Goal: Task Accomplishment & Management: Manage account settings

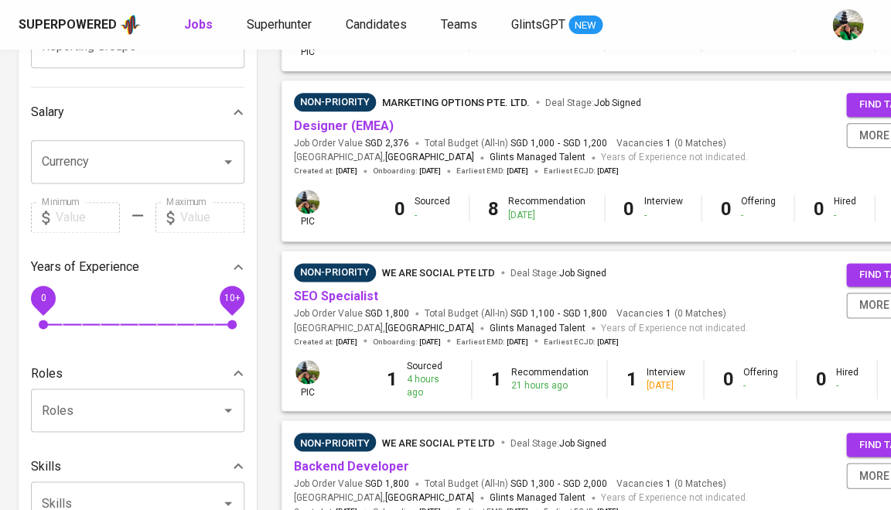
scroll to position [320, 0]
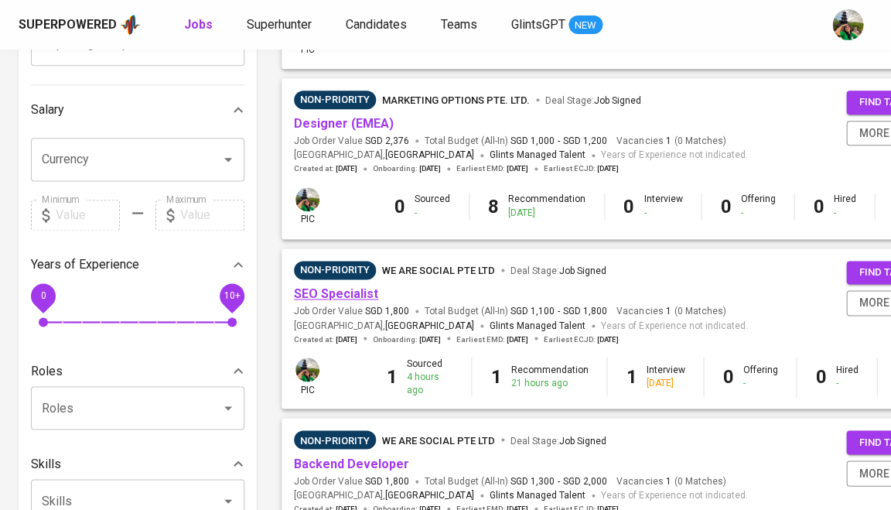
click at [345, 288] on link "SEO Specialist" at bounding box center [336, 293] width 84 height 15
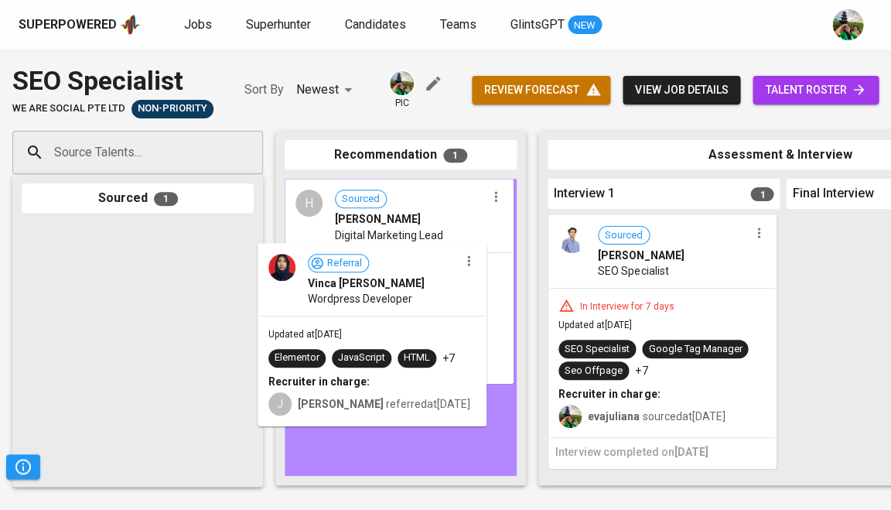
drag, startPoint x: 169, startPoint y: 302, endPoint x: 418, endPoint y: 320, distance: 249.0
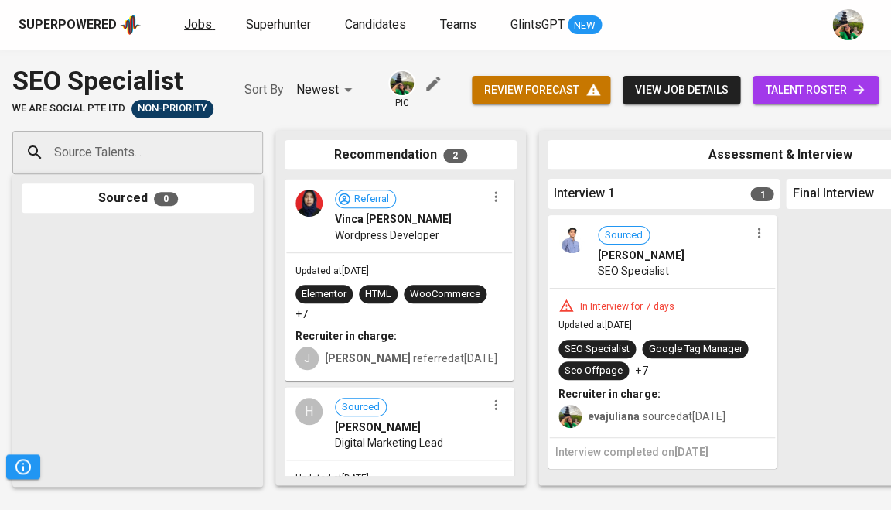
click at [186, 31] on span "Jobs" at bounding box center [198, 24] width 28 height 15
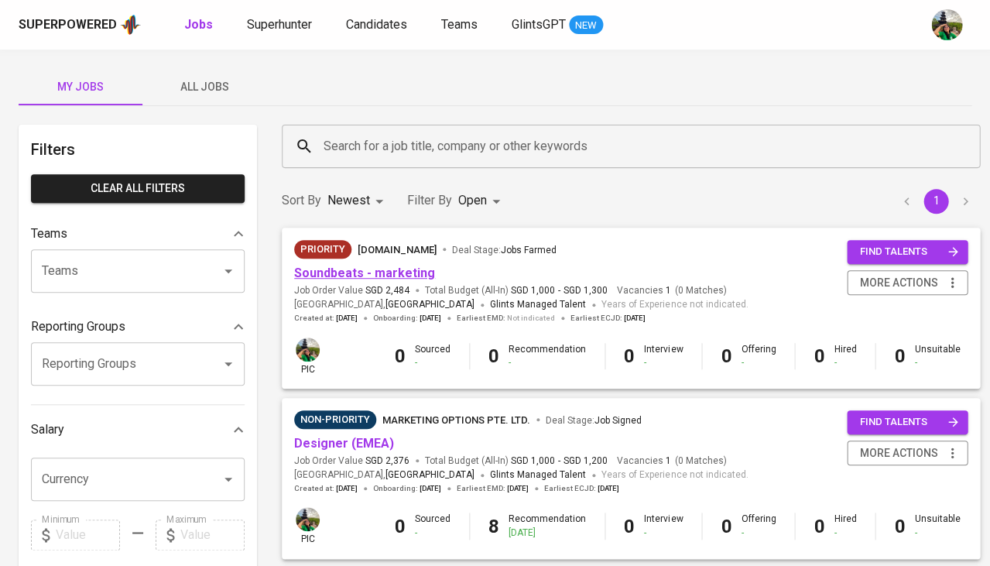
click at [345, 270] on link "Soundbeats - marketing" at bounding box center [364, 272] width 141 height 15
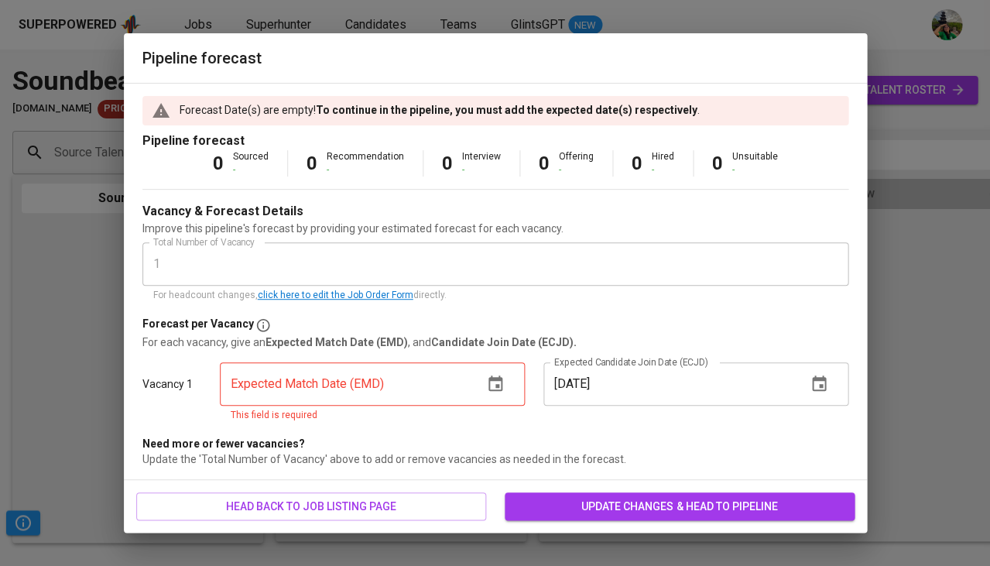
click at [495, 381] on icon "button" at bounding box center [495, 382] width 14 height 15
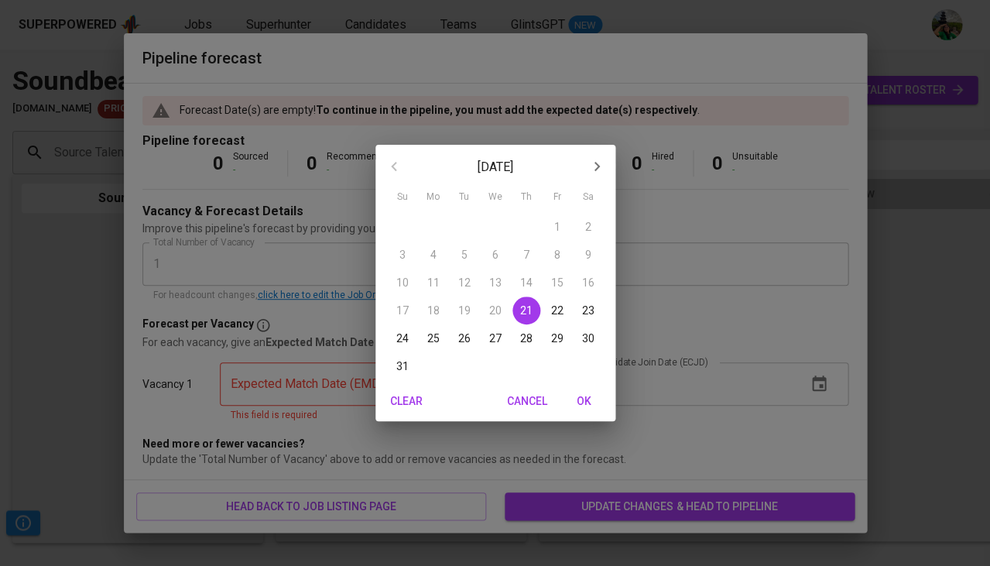
click at [593, 403] on span "OK" at bounding box center [584, 400] width 37 height 19
type input "08/21/2025"
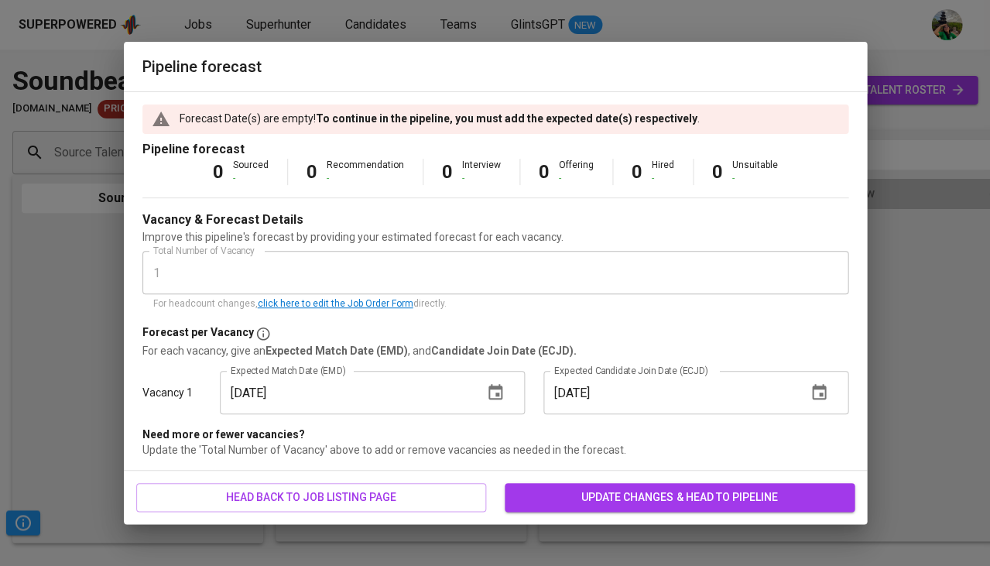
click at [574, 488] on span "update changes & head to pipeline" at bounding box center [679, 496] width 325 height 19
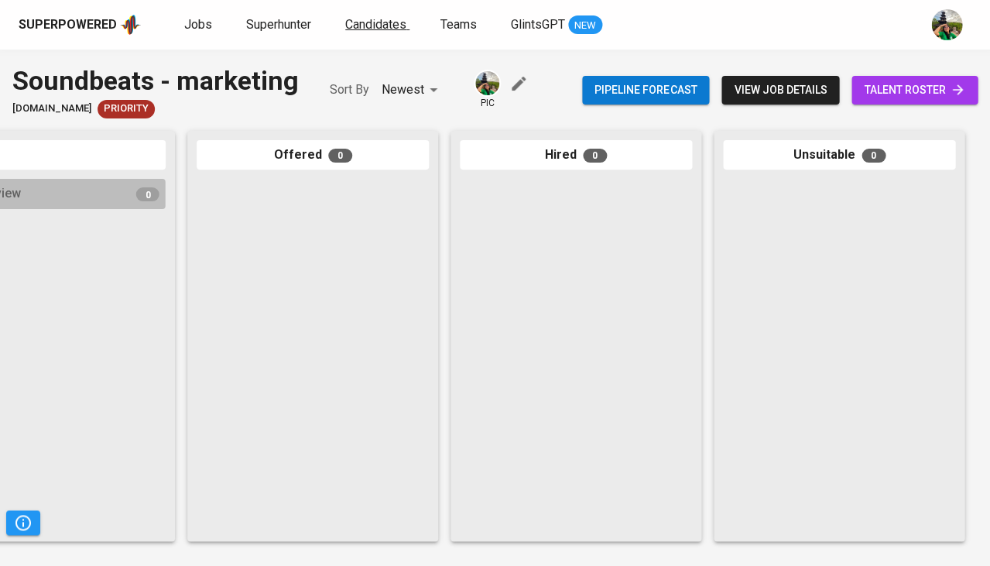
click at [405, 31] on link "Candidates" at bounding box center [377, 24] width 64 height 19
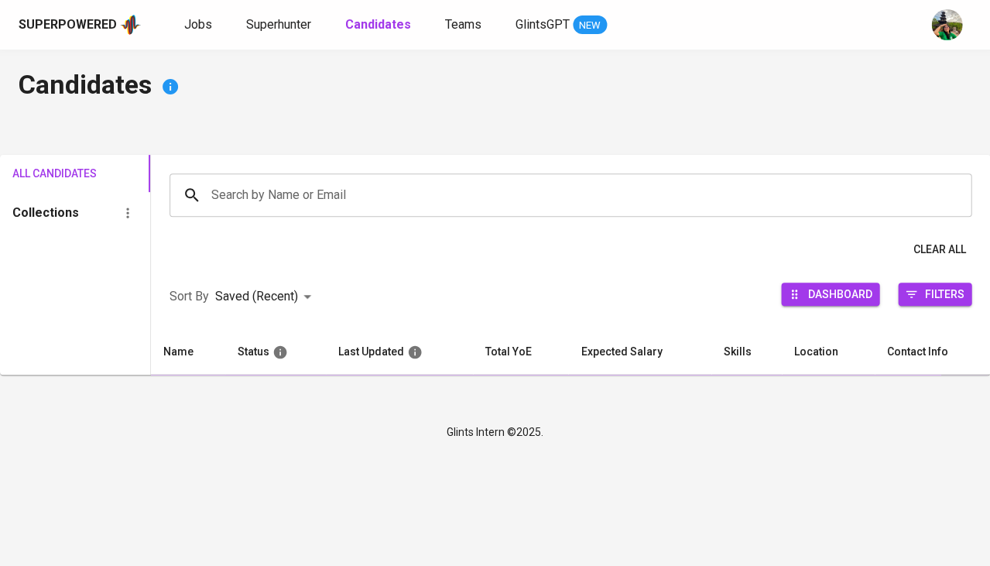
click at [319, 196] on input "Search by Name or Email" at bounding box center [573, 194] width 733 height 29
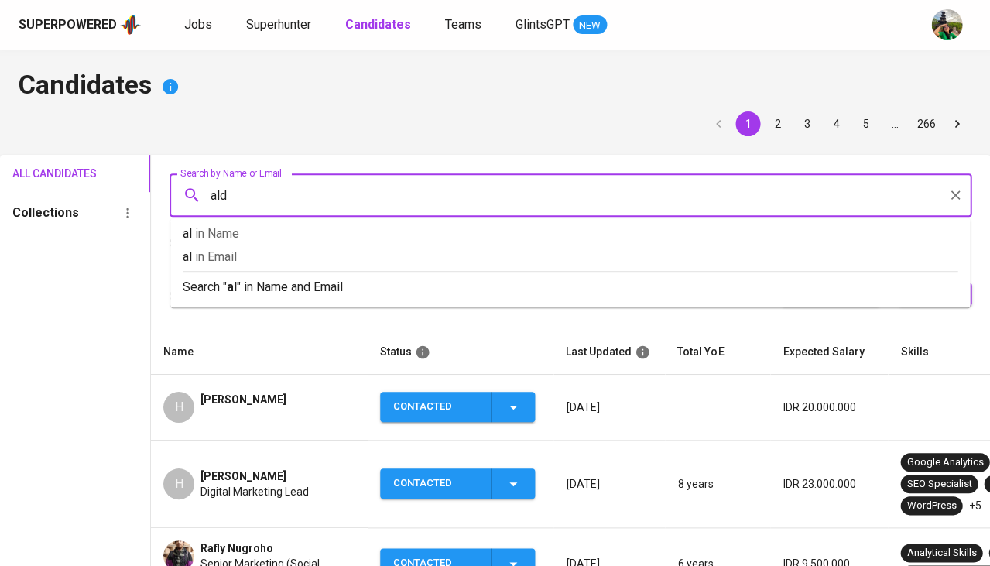
type input "aldo"
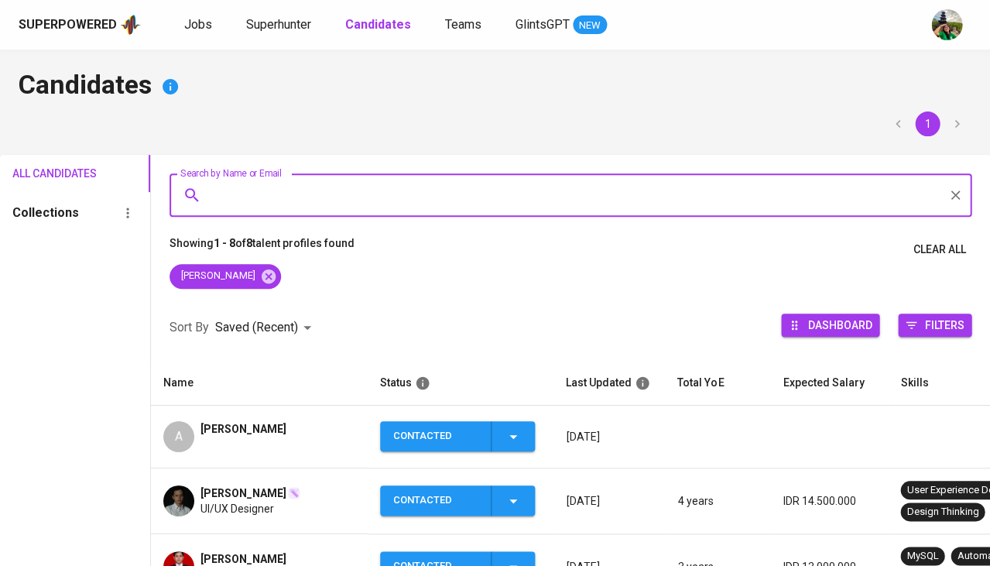
click at [217, 444] on div "aldo praherda" at bounding box center [243, 436] width 86 height 31
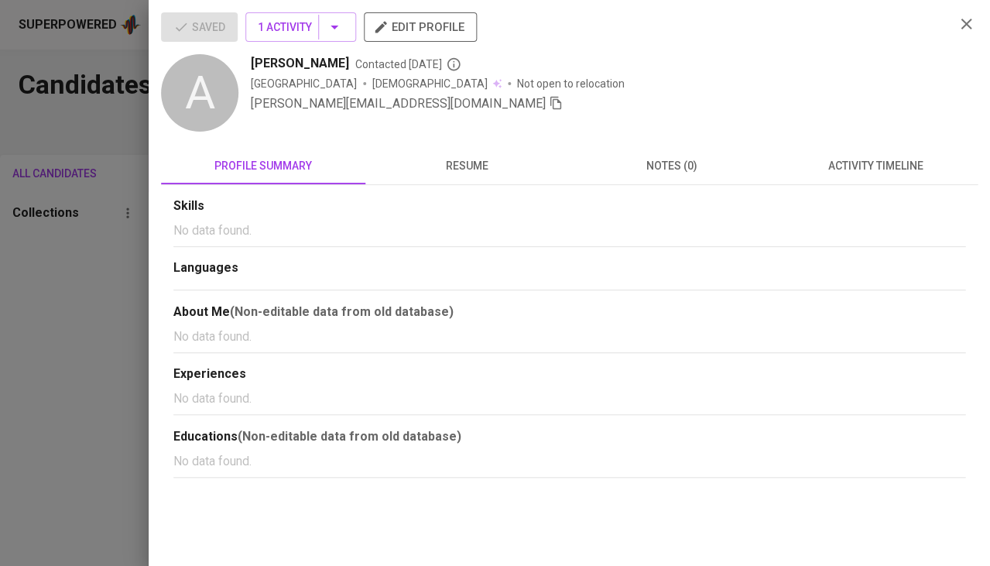
click at [858, 162] on span "activity timeline" at bounding box center [875, 165] width 186 height 19
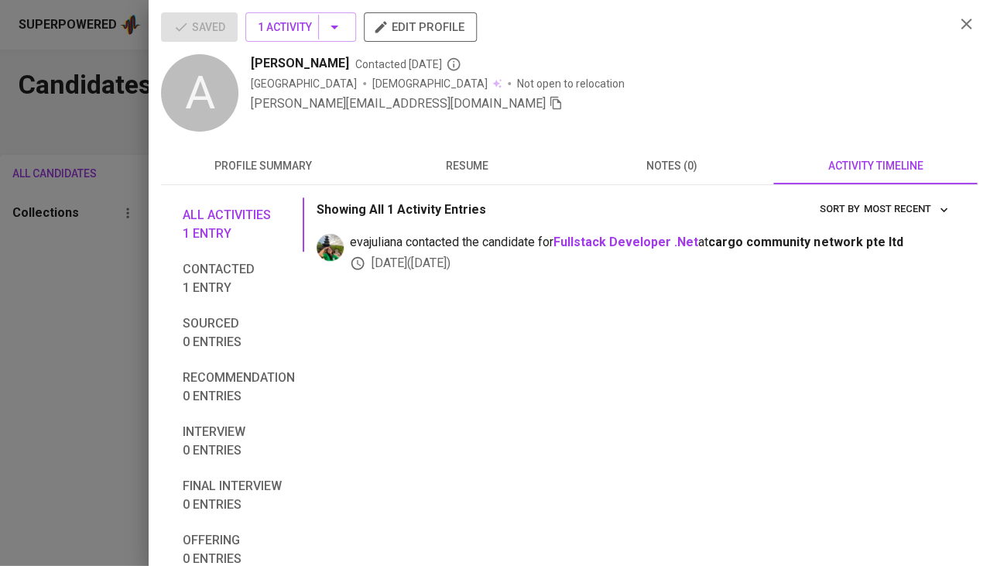
click at [452, 159] on span "resume" at bounding box center [467, 165] width 186 height 19
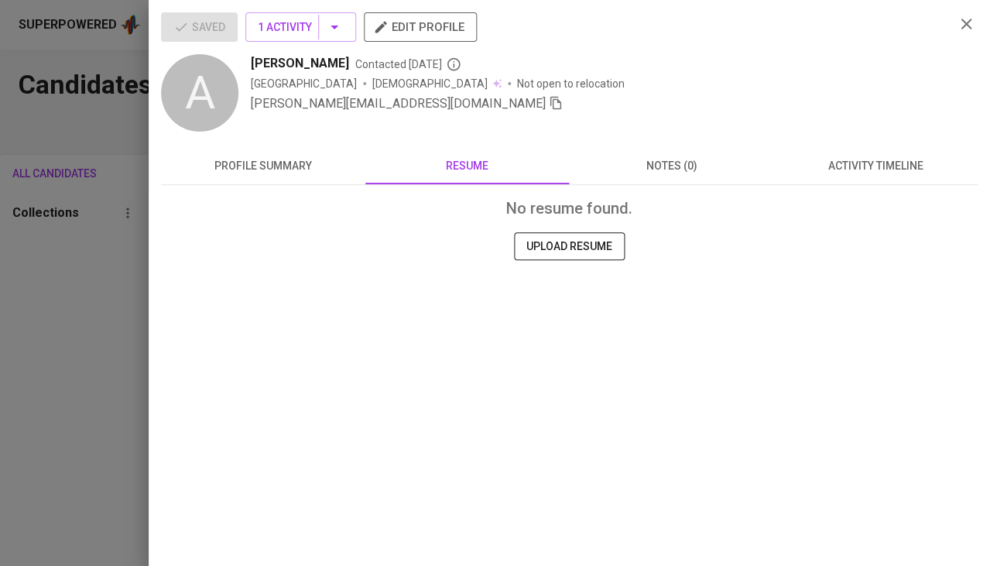
click at [279, 162] on span "profile summary" at bounding box center [263, 165] width 186 height 19
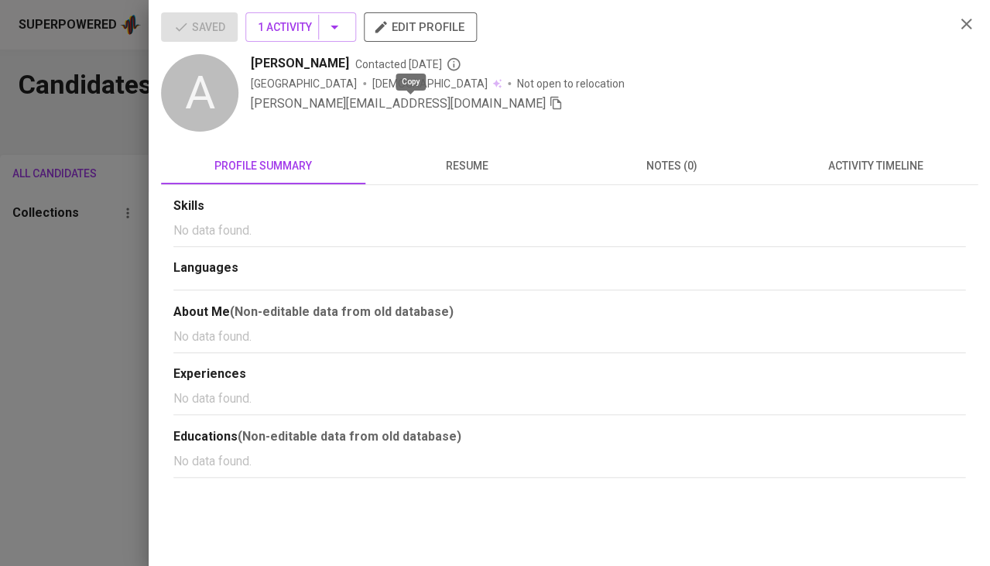
click at [549, 108] on icon "button" at bounding box center [556, 103] width 14 height 14
click at [67, 289] on div at bounding box center [495, 283] width 990 height 566
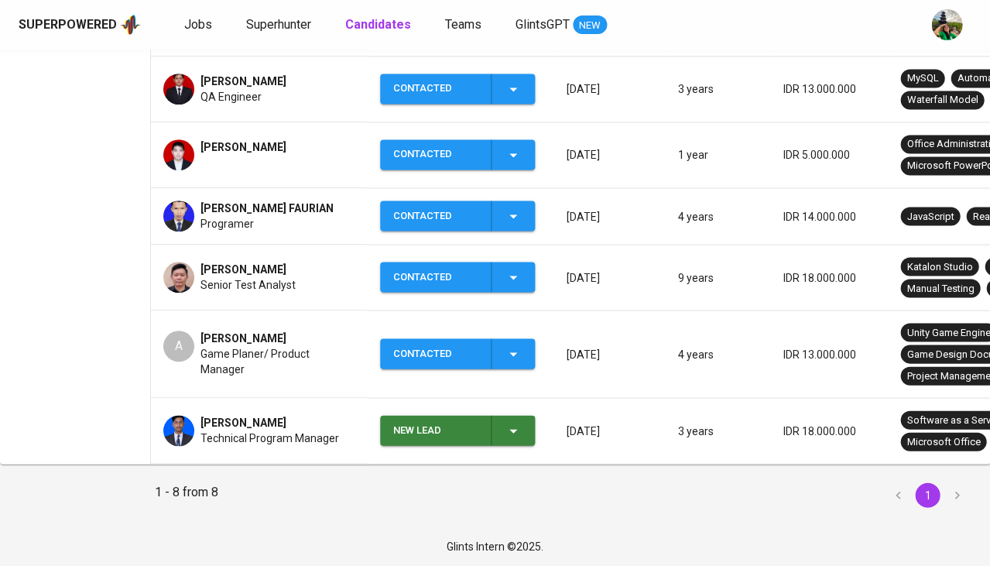
scroll to position [490, 0]
click at [272, 330] on span "Aldo Layongga" at bounding box center [243, 337] width 86 height 15
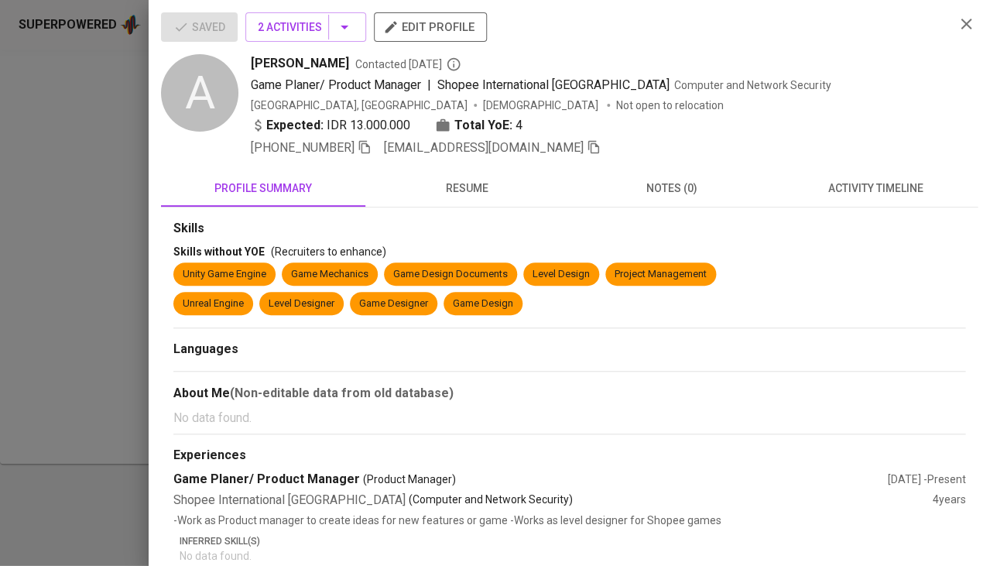
click at [479, 185] on span "resume" at bounding box center [467, 188] width 186 height 19
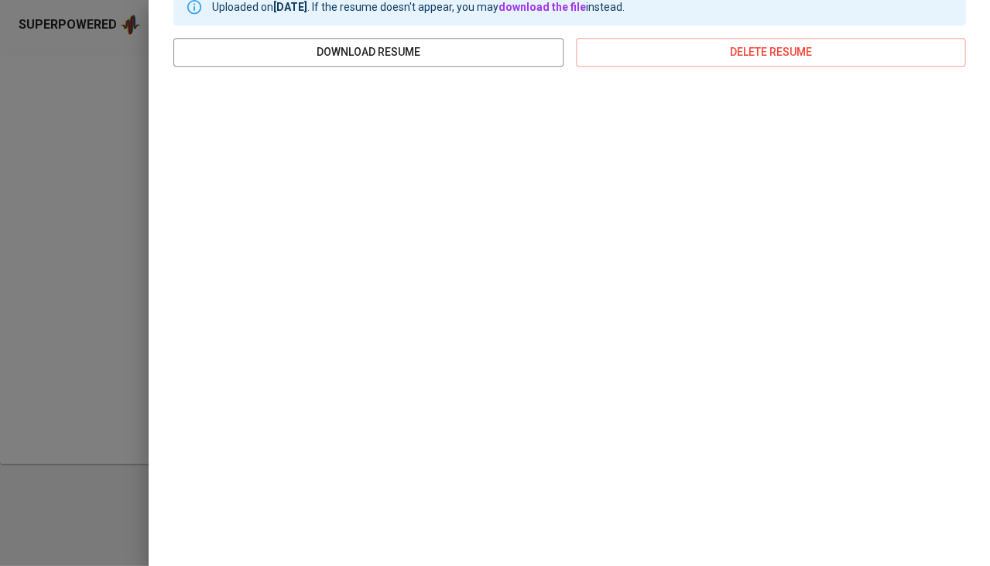
scroll to position [231, 0]
click at [22, 320] on div at bounding box center [495, 283] width 990 height 566
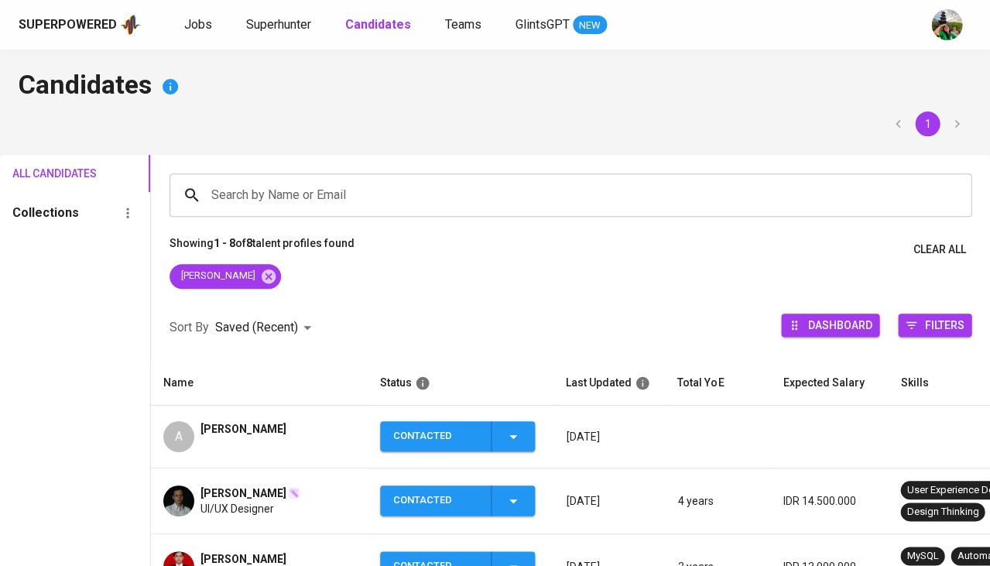
scroll to position [0, 0]
click at [215, 430] on div "aldo praherda" at bounding box center [243, 436] width 86 height 31
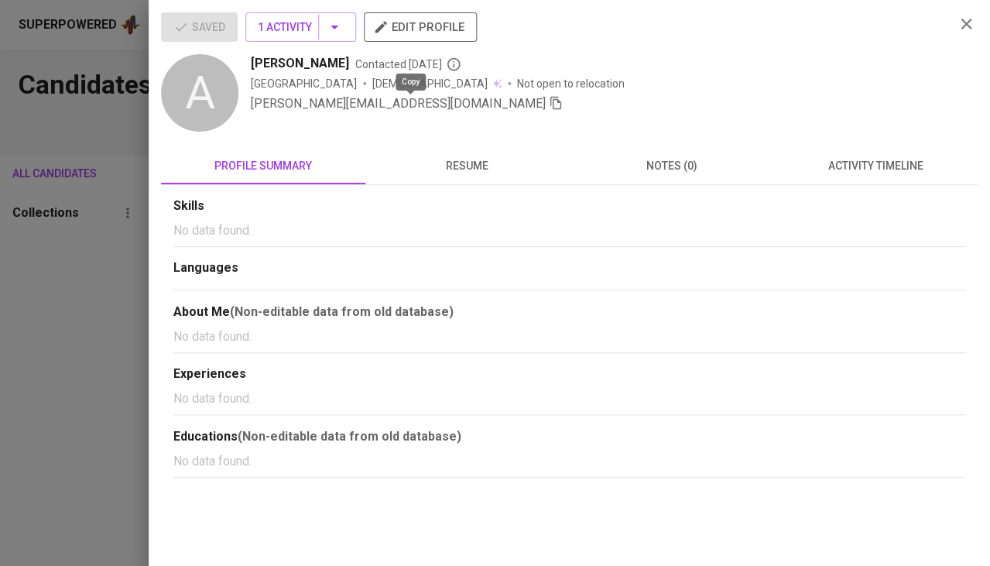
click at [549, 103] on icon "button" at bounding box center [556, 103] width 14 height 14
click at [0, 381] on div at bounding box center [495, 283] width 990 height 566
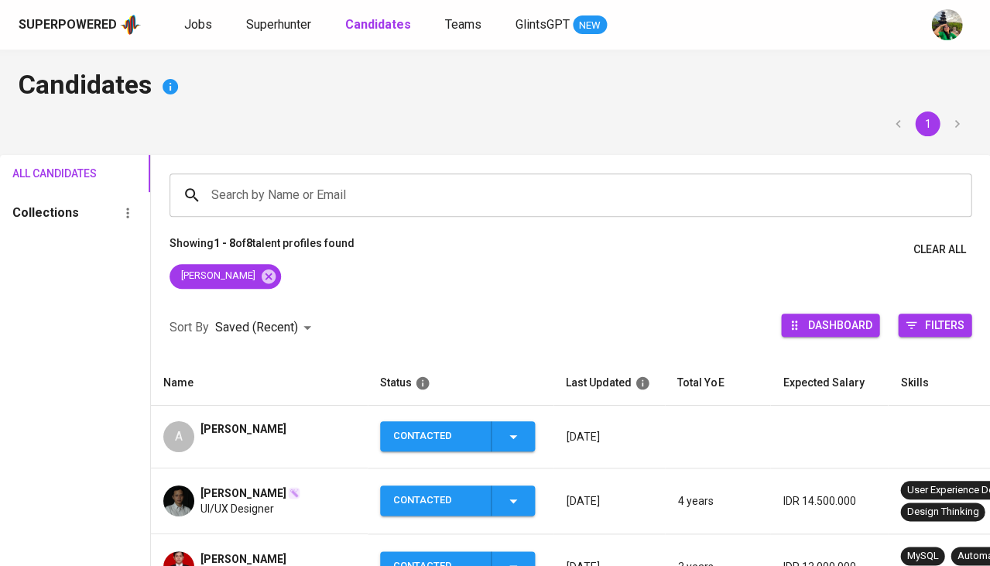
click at [282, 37] on div "Superpowered Jobs Superhunter Candidates Teams GlintsGPT NEW" at bounding box center [495, 25] width 990 height 50
click at [275, 26] on span "Superhunter" at bounding box center [278, 24] width 65 height 15
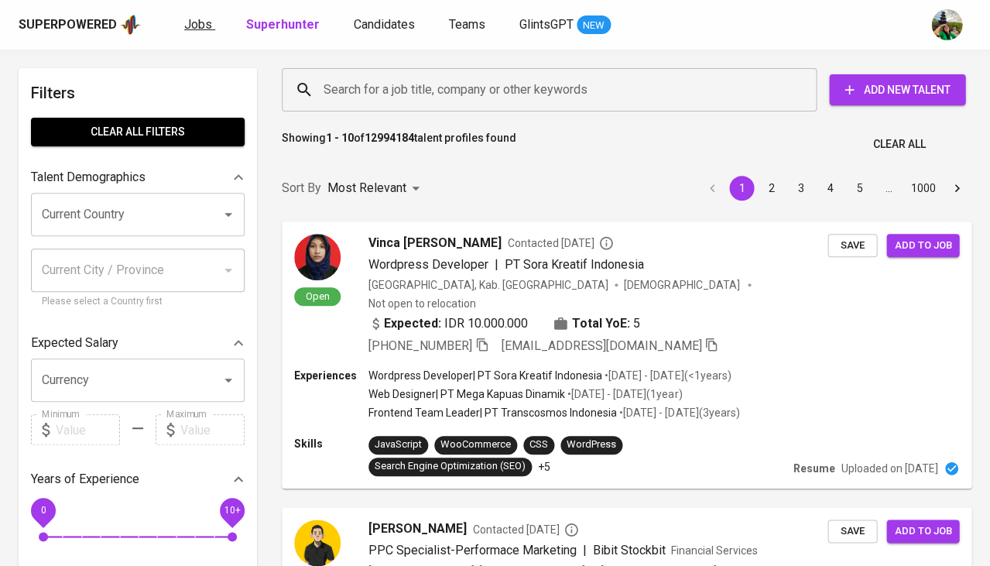
click at [190, 30] on span "Jobs" at bounding box center [198, 24] width 28 height 15
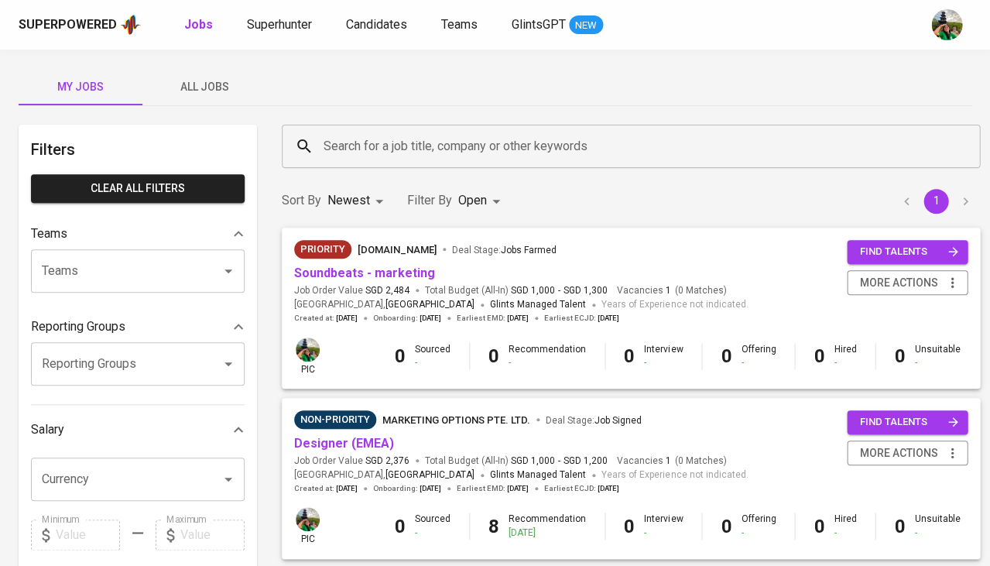
click at [206, 87] on span "All Jobs" at bounding box center [204, 86] width 105 height 19
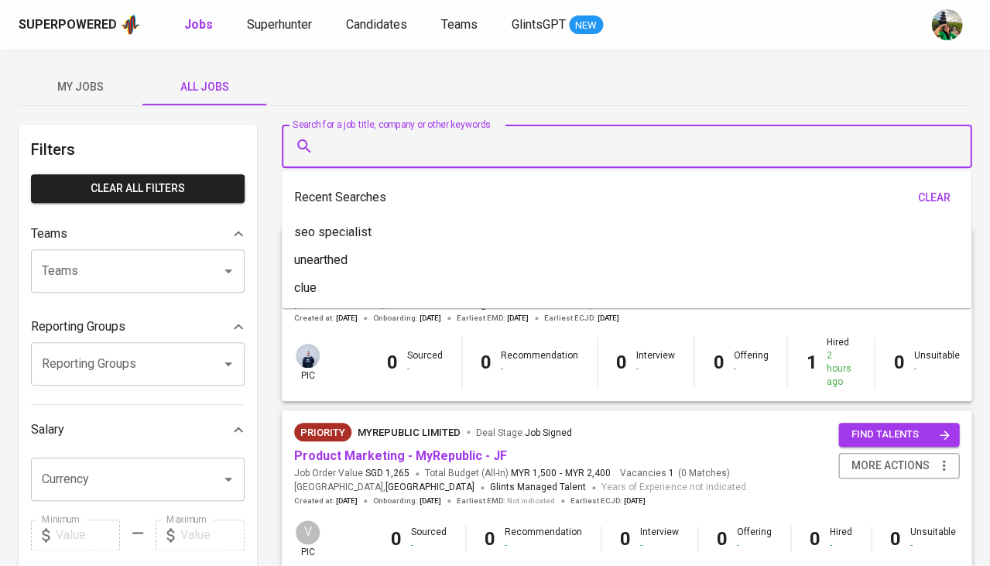
click at [407, 149] on input "Search for a job title, company or other keywords" at bounding box center [630, 146] width 621 height 29
type input "ma"
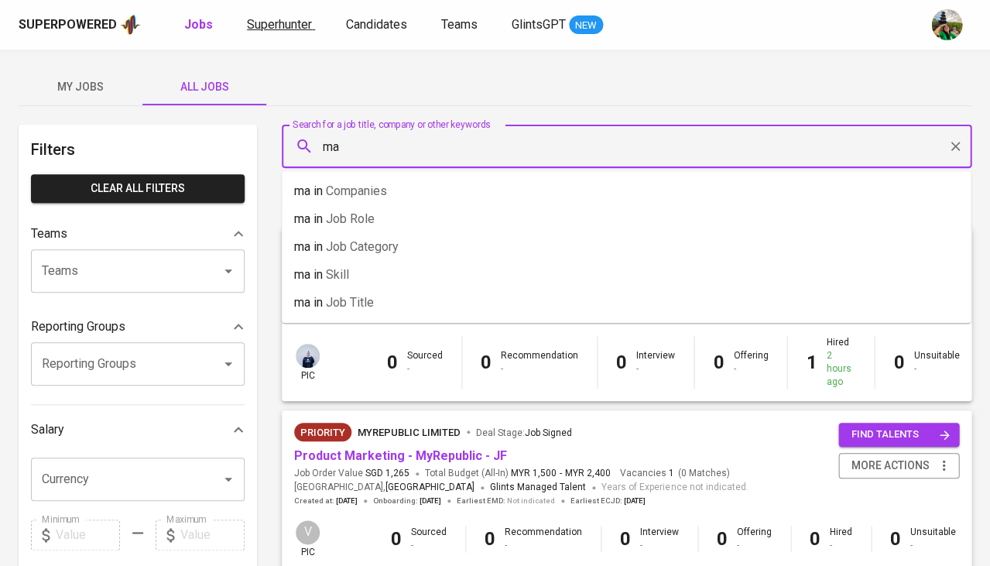
click at [309, 27] on span "Superhunter" at bounding box center [279, 24] width 65 height 15
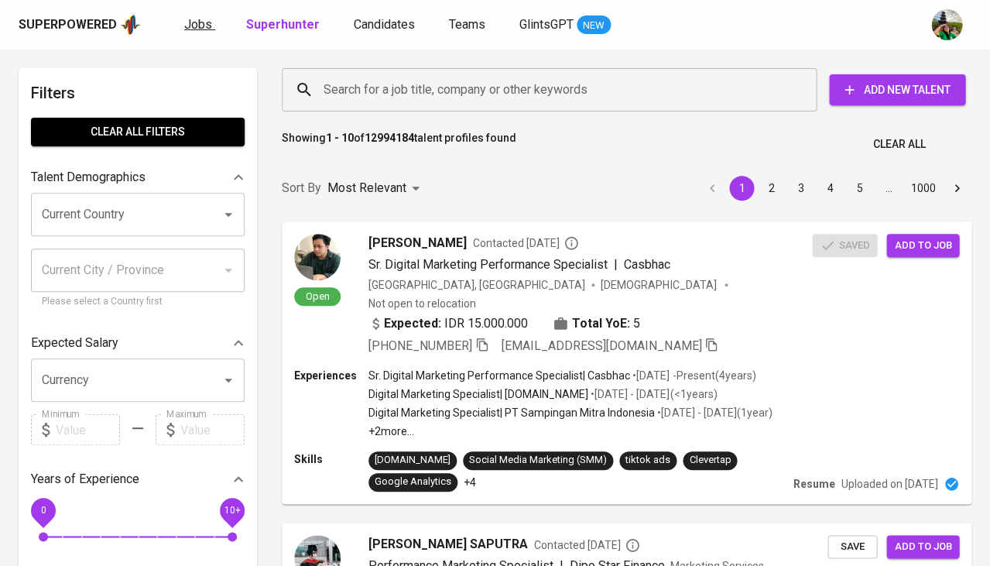
click at [203, 22] on span "Jobs" at bounding box center [198, 24] width 28 height 15
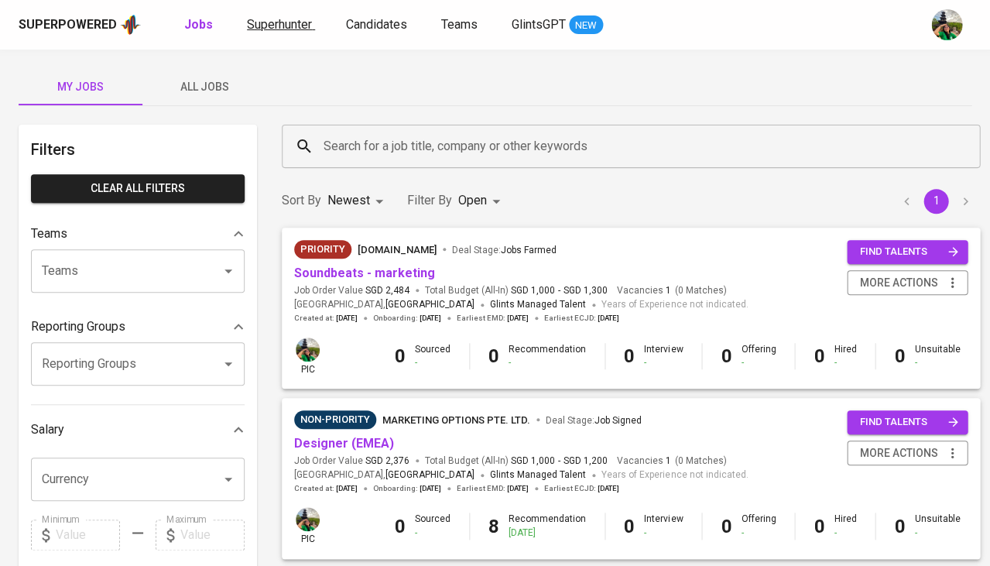
click at [273, 24] on span "Superhunter" at bounding box center [279, 24] width 65 height 15
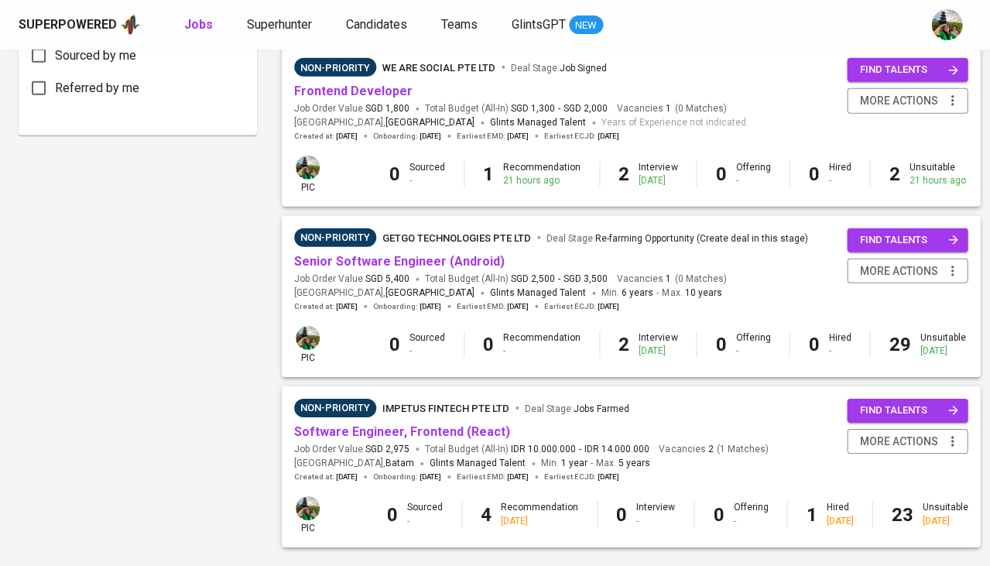
scroll to position [871, 0]
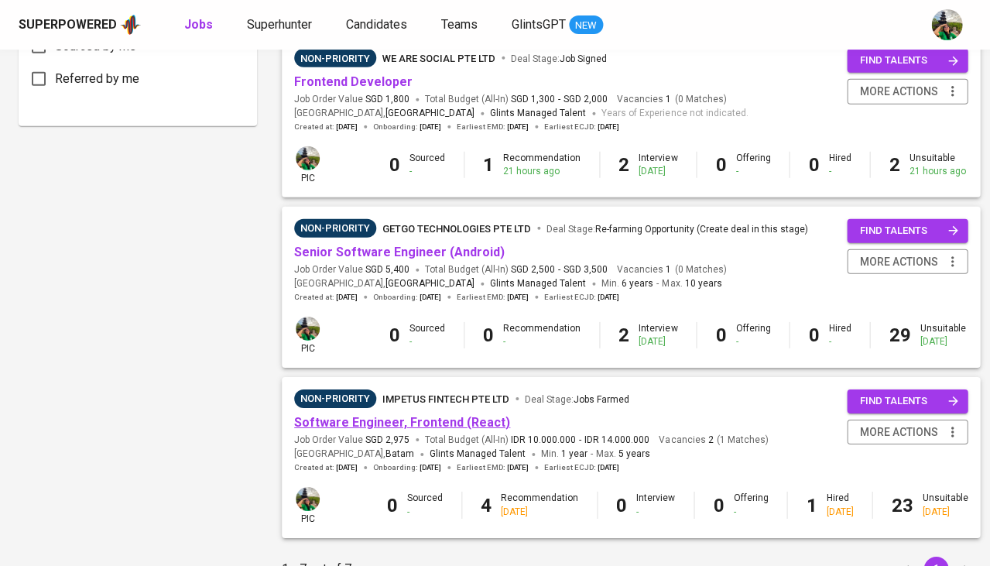
click at [337, 415] on link "Software Engineer, Frontend (React)" at bounding box center [402, 422] width 216 height 15
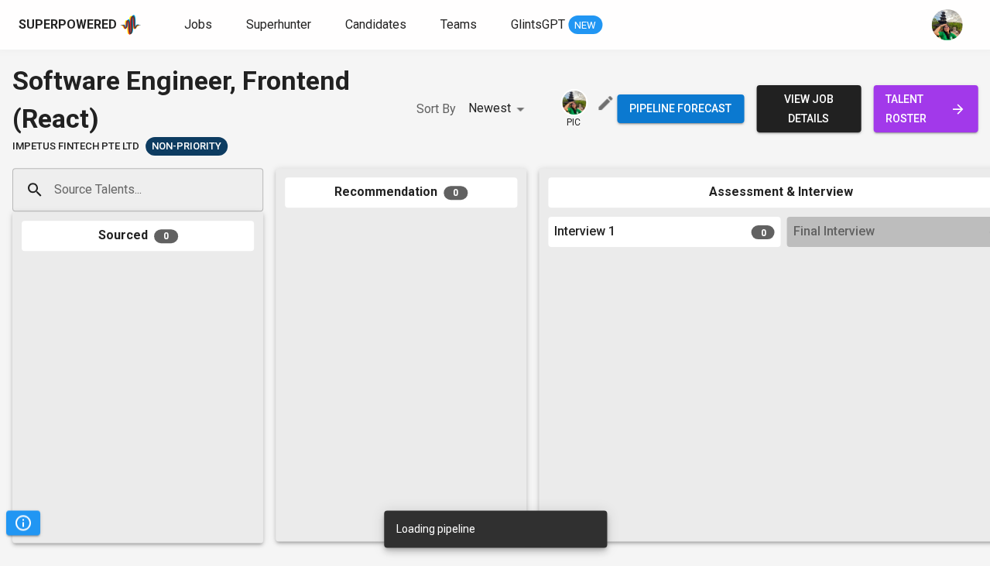
click at [914, 115] on span "talent roster" at bounding box center [925, 109] width 80 height 38
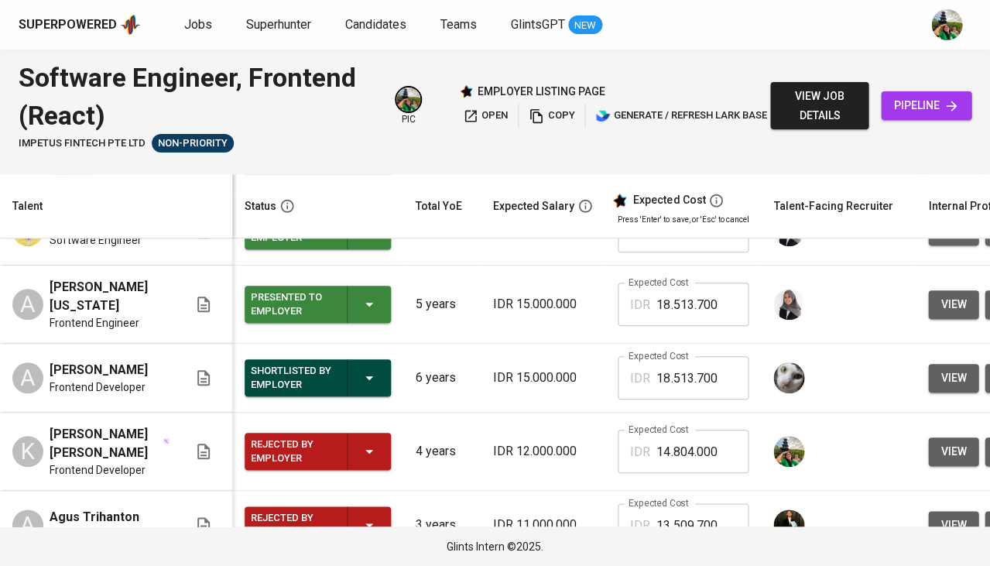
scroll to position [190, 0]
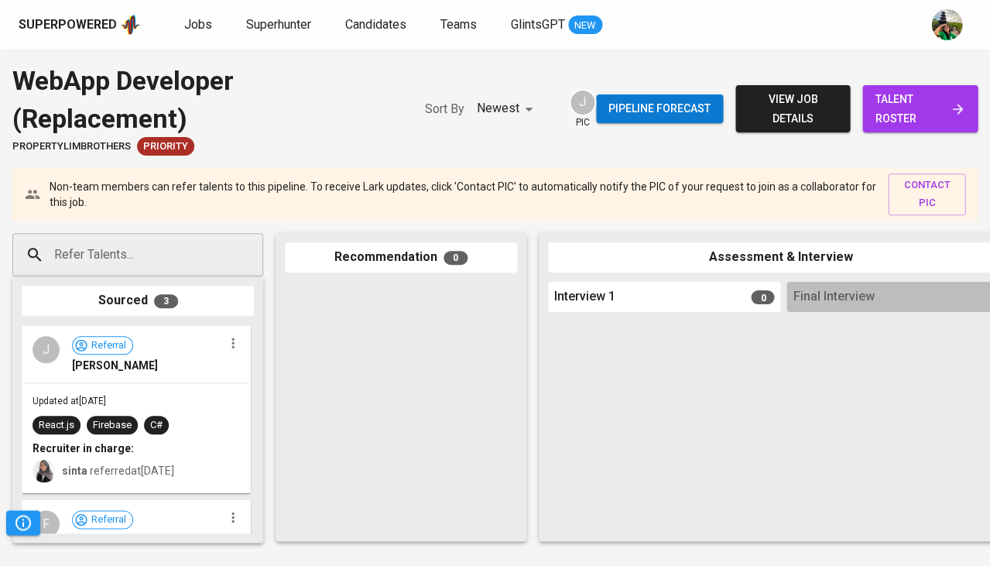
click at [135, 277] on div "Sourced 3 J Referral Jonnathan Updated at Aug 21, 2025 React.js Firebase C# Rec…" at bounding box center [137, 409] width 251 height 266
click at [128, 269] on div "Refer Talents..." at bounding box center [137, 254] width 251 height 43
paste input "aldo_praherda@yahoo.com"
type input "aldo_praherda@yahoo.com"
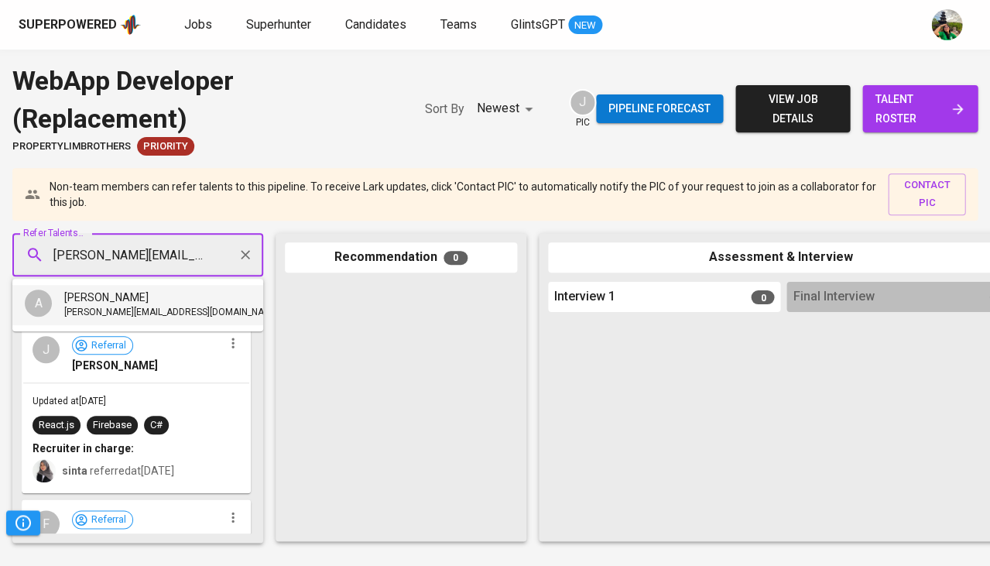
click at [125, 300] on span "aldo praherda" at bounding box center [106, 296] width 84 height 15
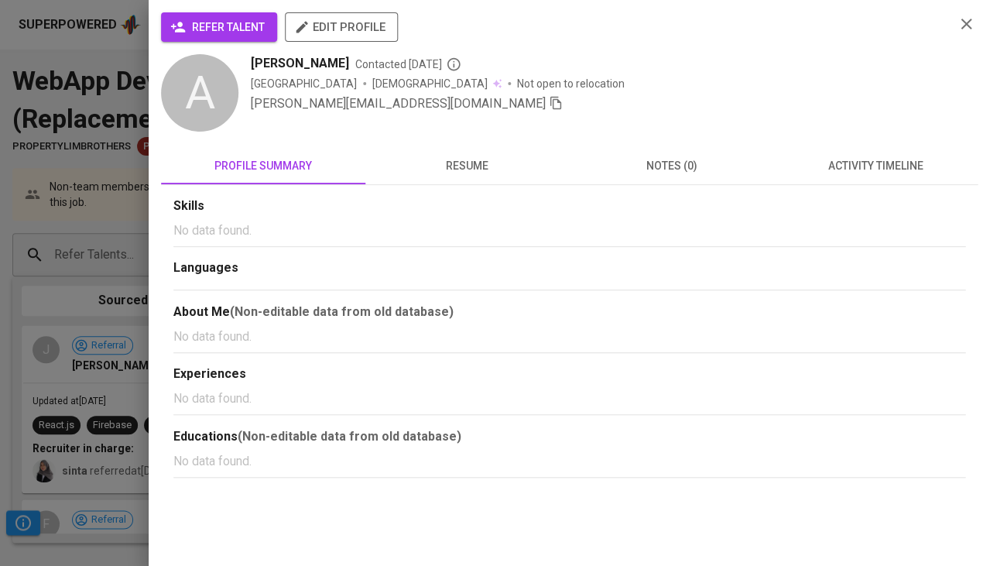
click at [243, 30] on span "refer talent" at bounding box center [218, 27] width 91 height 19
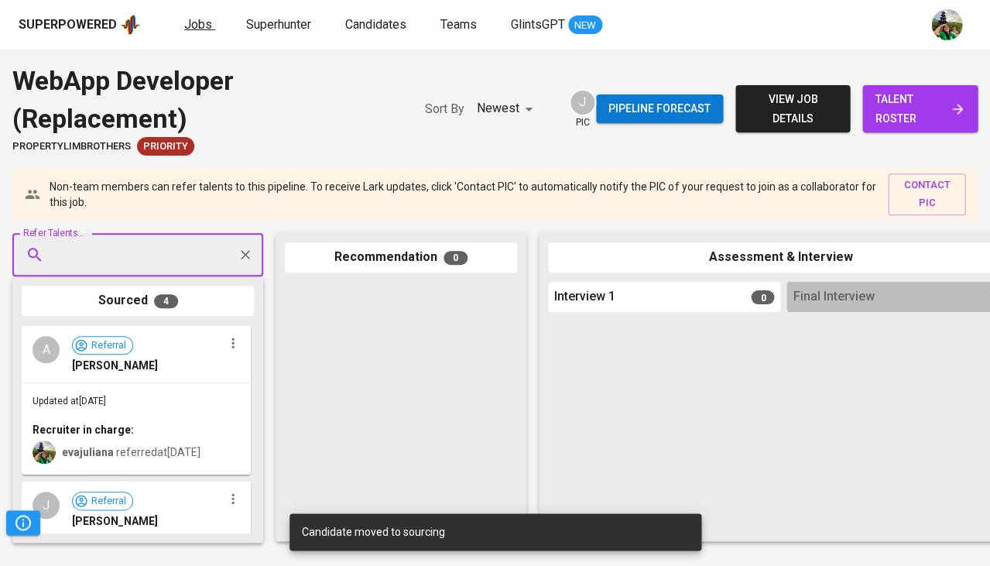
click at [199, 28] on span "Jobs" at bounding box center [198, 24] width 28 height 15
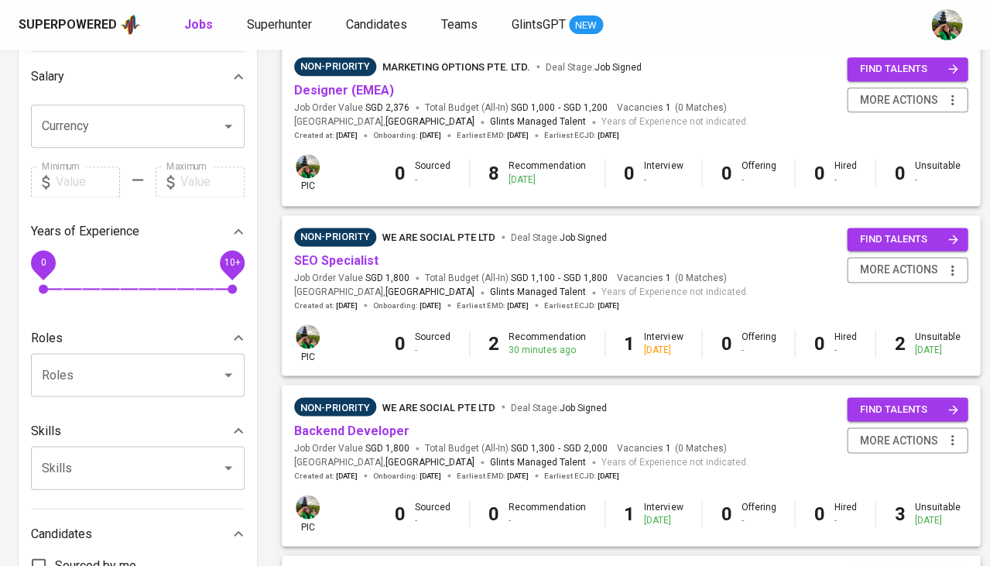
scroll to position [354, 0]
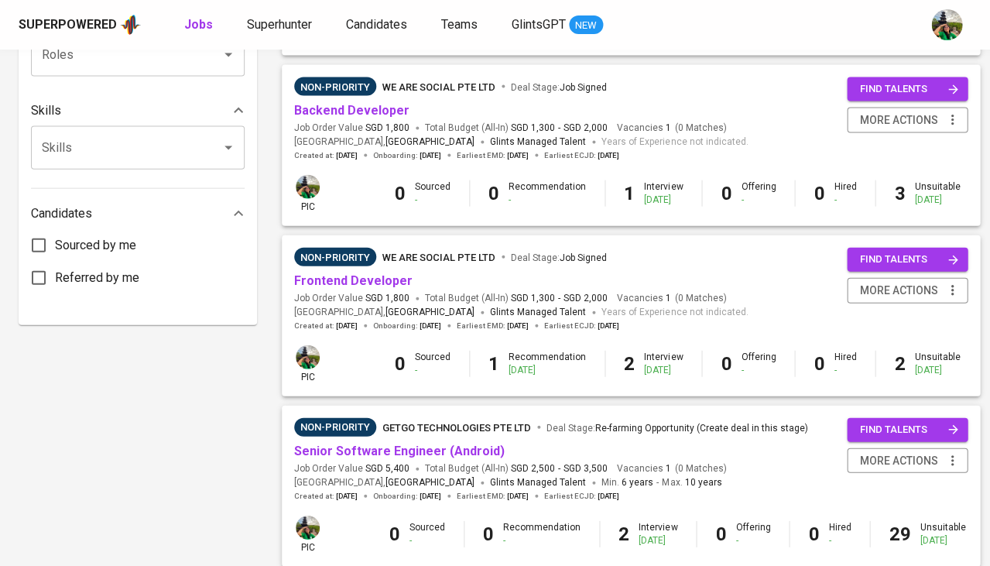
scroll to position [675, 0]
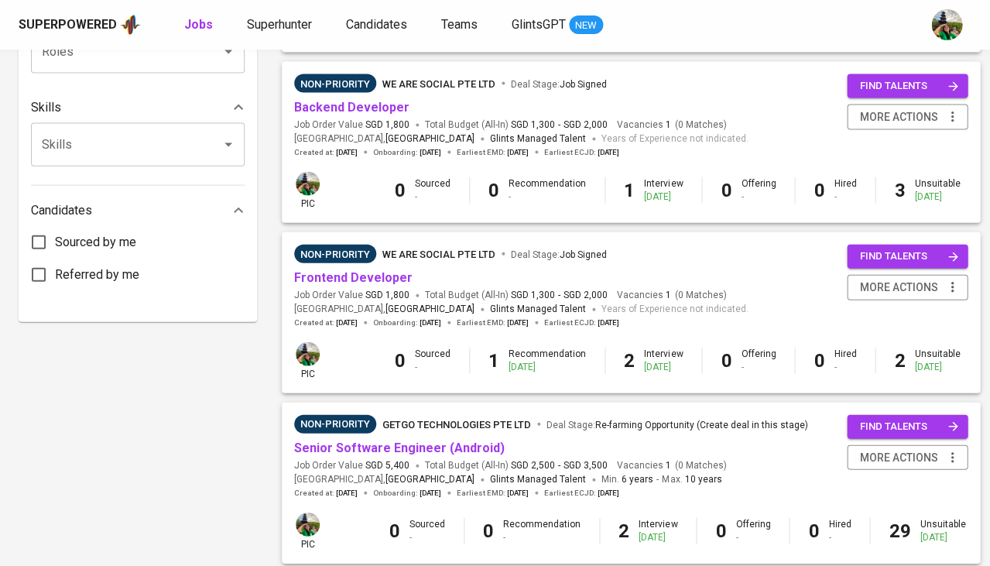
click at [330, 277] on span "Frontend Developer" at bounding box center [353, 278] width 118 height 18
click at [345, 270] on link "Frontend Developer" at bounding box center [353, 277] width 118 height 15
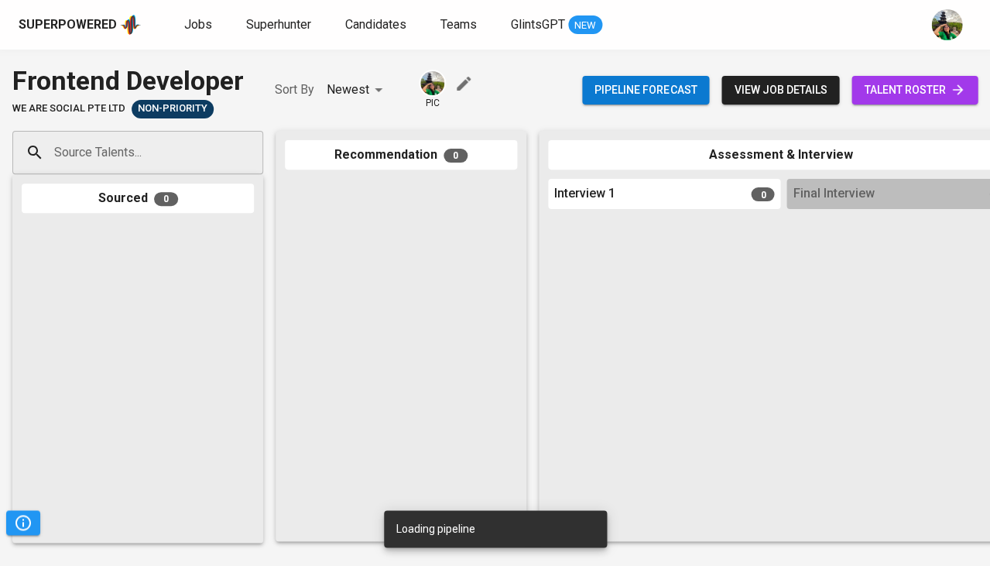
click at [897, 78] on link "talent roster" at bounding box center [914, 90] width 126 height 29
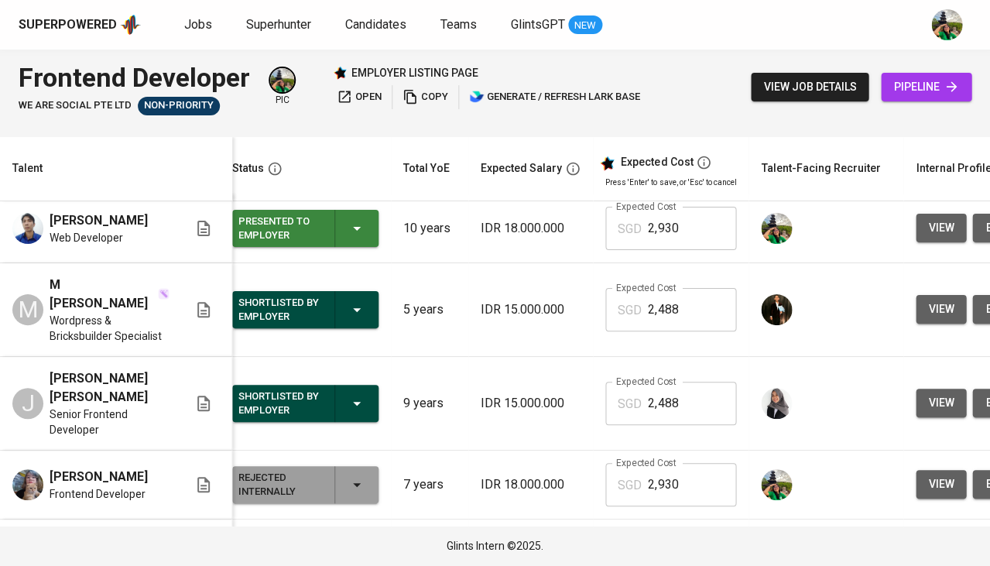
scroll to position [7, 14]
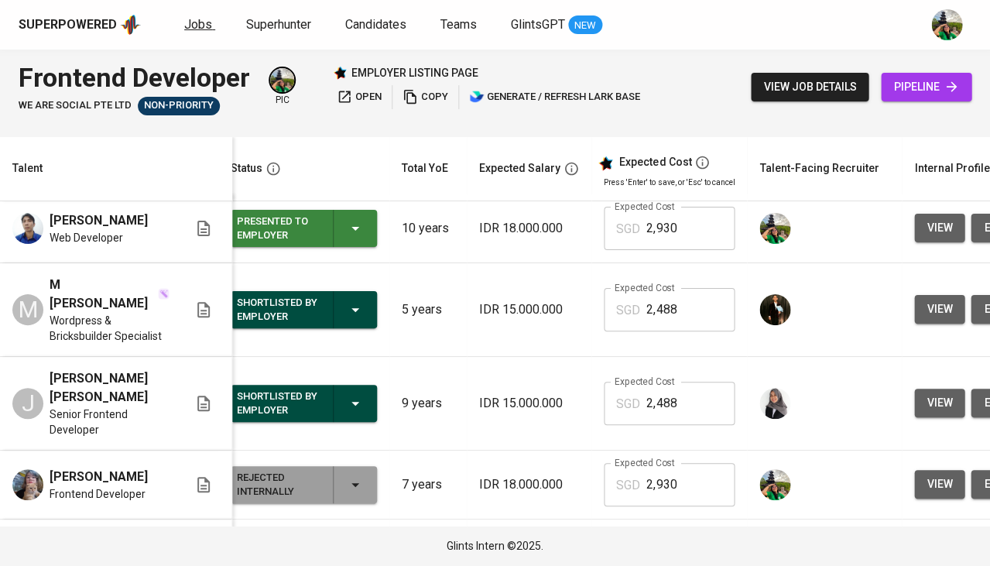
click at [203, 20] on span "Jobs" at bounding box center [198, 24] width 28 height 15
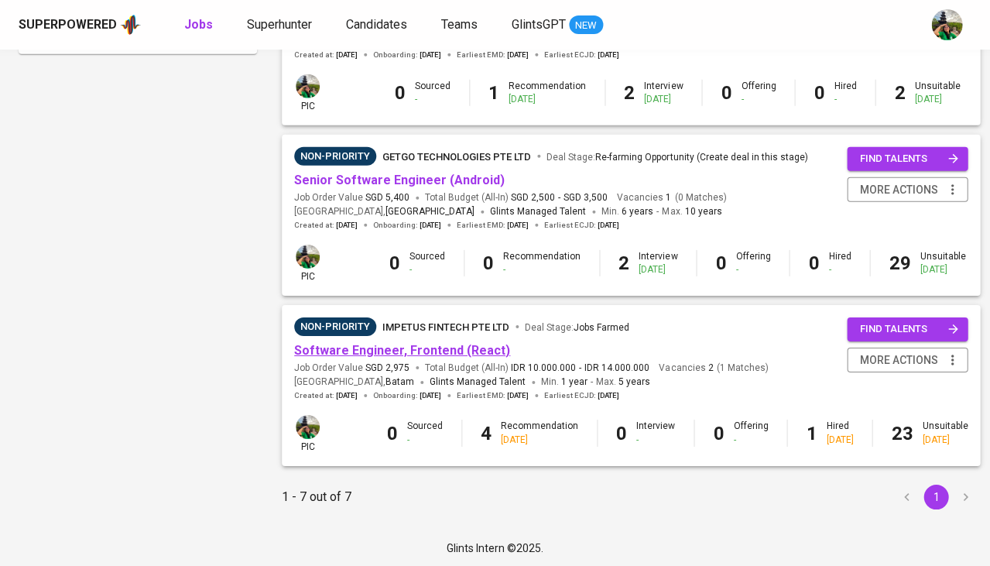
scroll to position [942, 0]
click at [391, 344] on link "Software Engineer, Frontend (React)" at bounding box center [402, 351] width 216 height 15
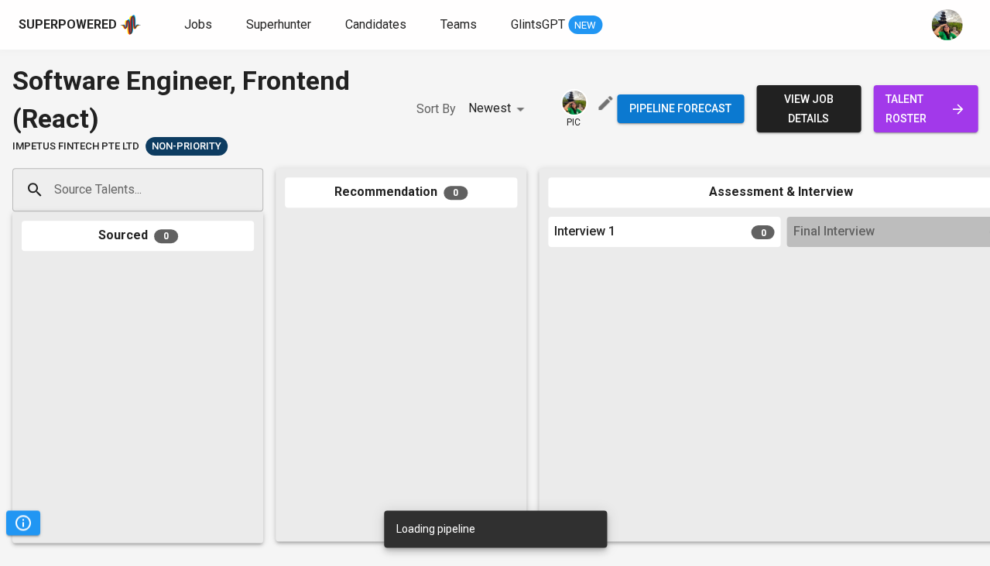
click at [909, 126] on span "talent roster" at bounding box center [925, 109] width 80 height 38
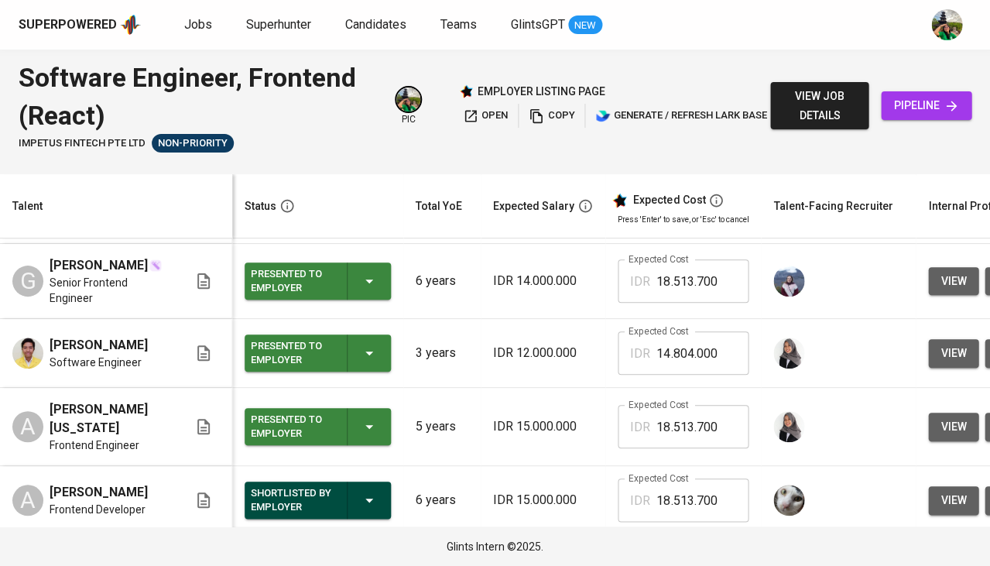
scroll to position [4, 0]
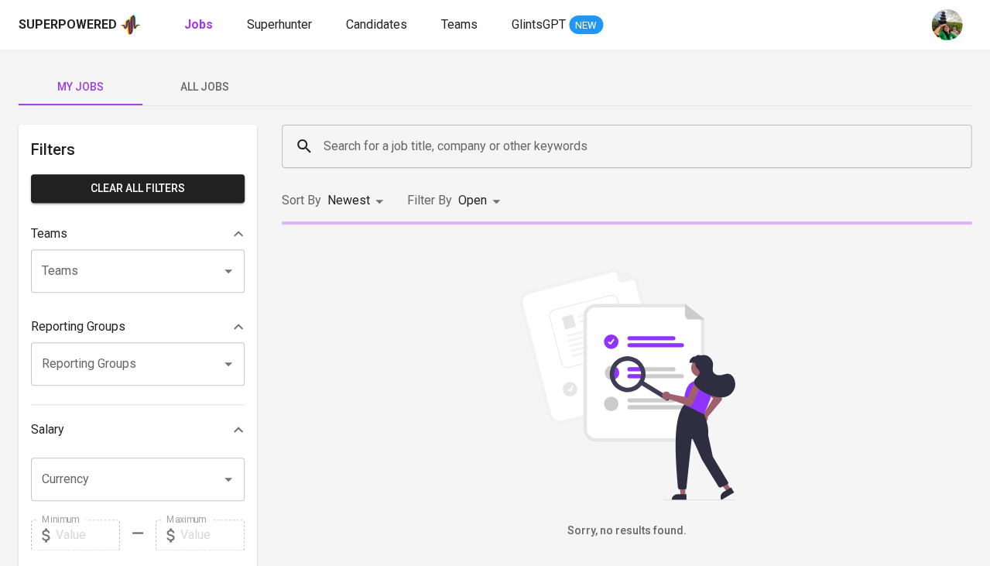
click at [210, 77] on span "All Jobs" at bounding box center [204, 86] width 105 height 19
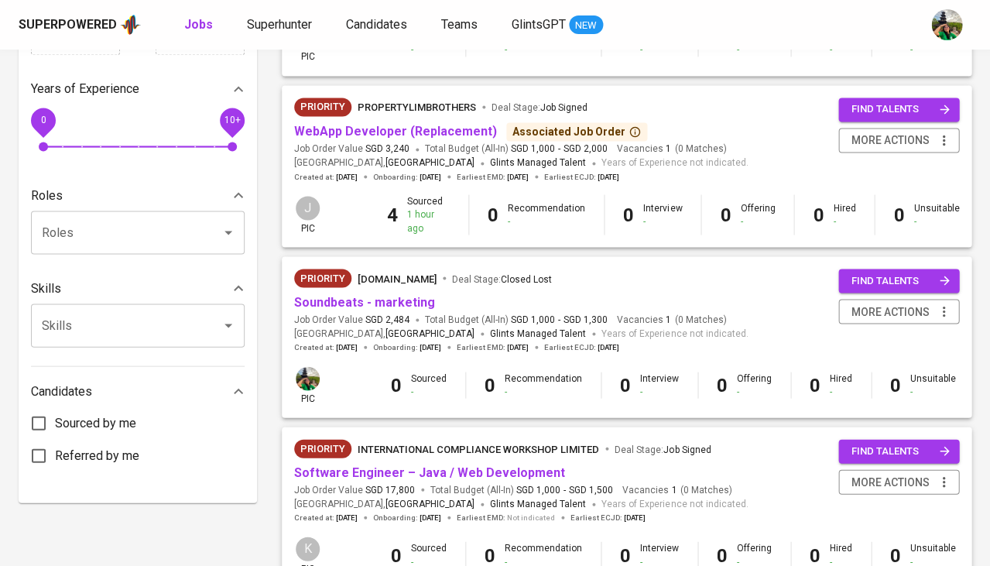
scroll to position [391, 0]
